Goal: Book appointment/travel/reservation

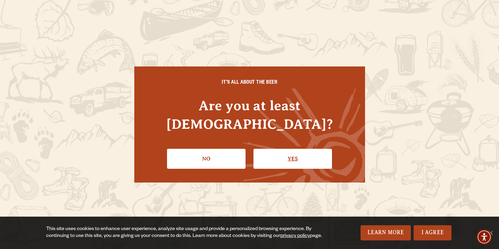
click at [287, 149] on link "Yes" at bounding box center [293, 159] width 79 height 20
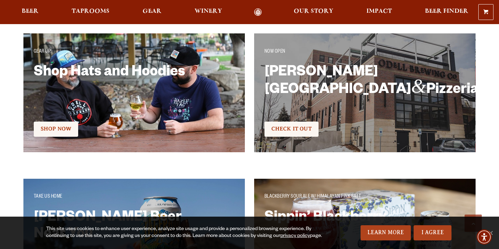
scroll to position [1202, 0]
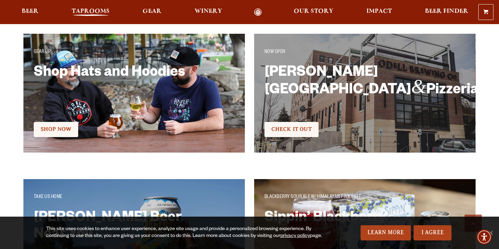
click at [96, 11] on span "Taprooms" at bounding box center [91, 12] width 38 height 6
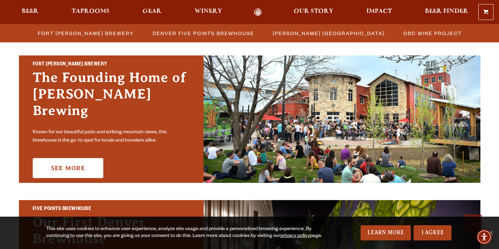
scroll to position [211, 0]
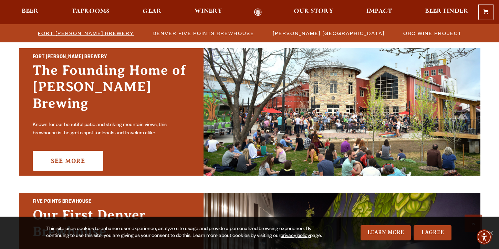
click at [97, 31] on span "Fort [PERSON_NAME] Brewery" at bounding box center [86, 33] width 96 height 10
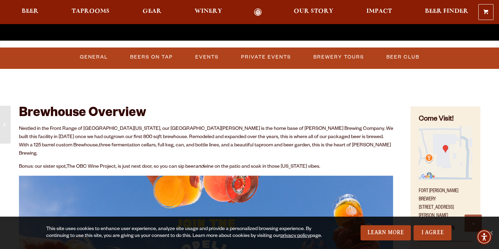
scroll to position [241, 0]
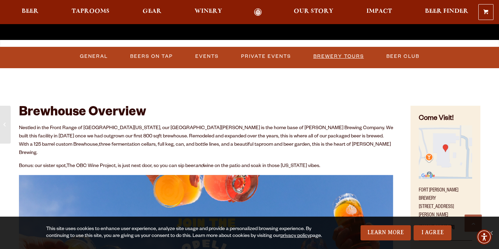
click at [349, 57] on link "Brewery Tours" at bounding box center [339, 57] width 56 height 16
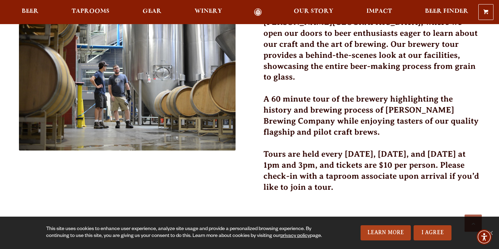
scroll to position [227, 0]
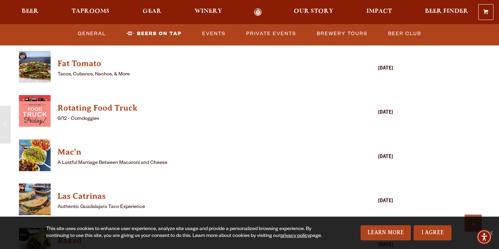
scroll to position [1844, 0]
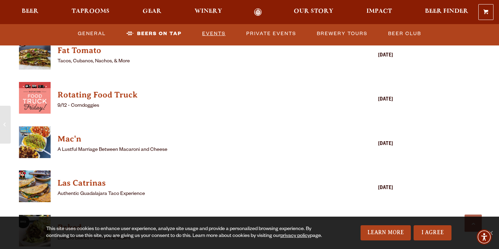
click at [218, 34] on link "Events" at bounding box center [213, 34] width 29 height 16
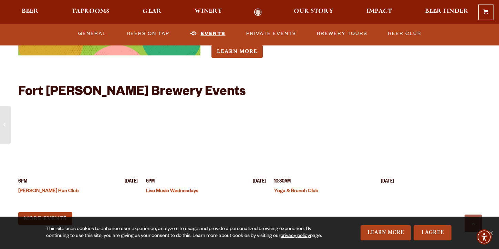
scroll to position [2637, 0]
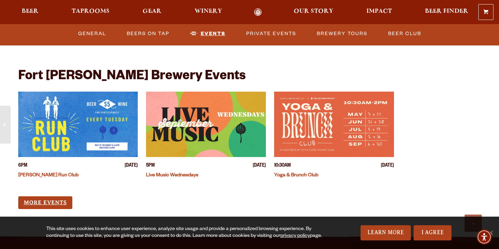
click at [49, 196] on link "More Events" at bounding box center [45, 202] width 54 height 13
